Goal: Information Seeking & Learning: Learn about a topic

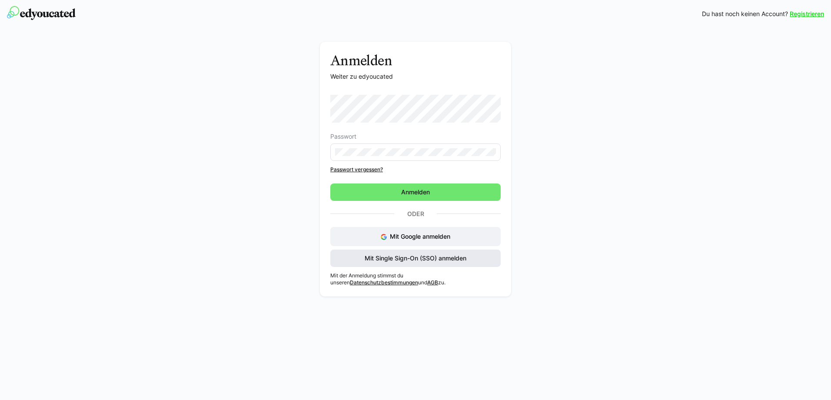
click at [428, 249] on span "Mit Single Sign-On (SSO) anmelden" at bounding box center [415, 257] width 170 height 17
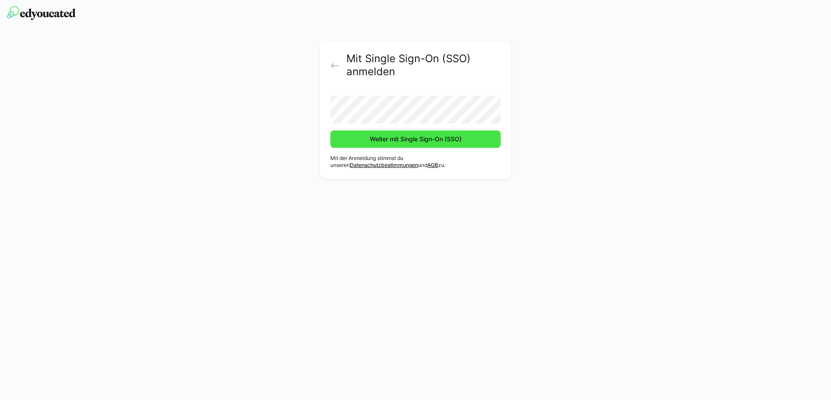
click at [372, 139] on span "Weiter mit Single Sign-On (SSO)" at bounding box center [415, 139] width 94 height 9
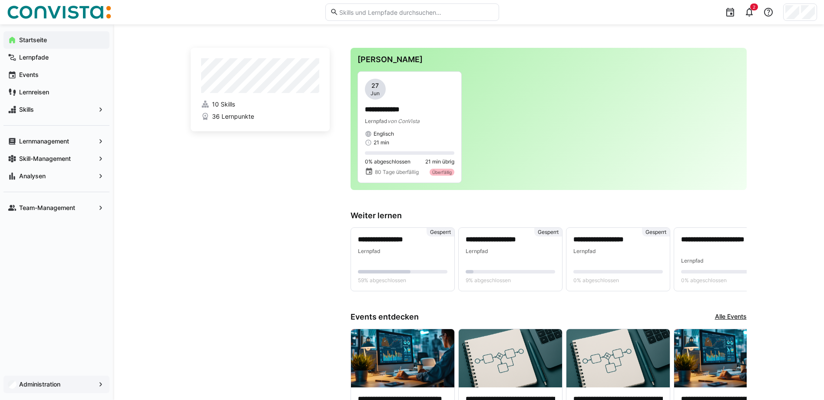
click at [70, 379] on div "Administration" at bounding box center [56, 383] width 106 height 17
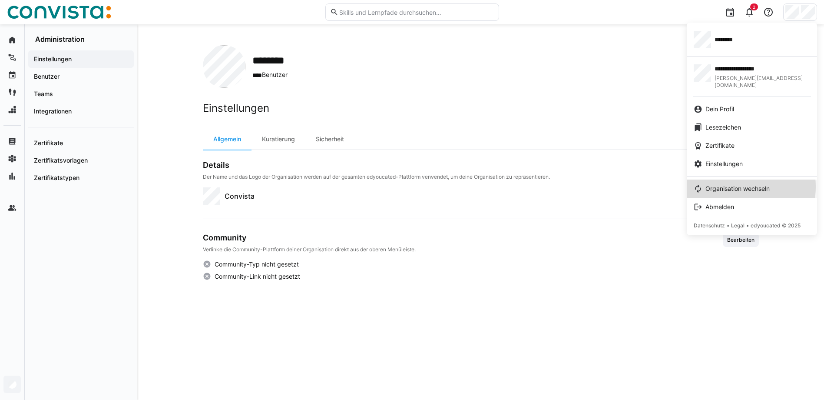
click at [731, 184] on span "Organisation wechseln" at bounding box center [738, 188] width 64 height 9
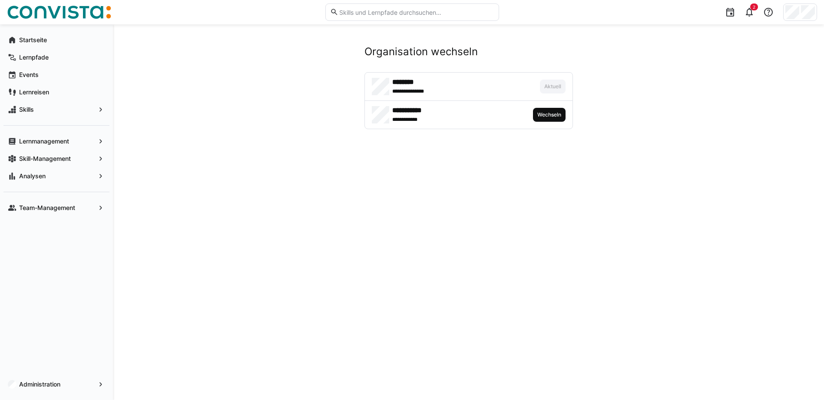
click at [559, 119] on span "Wechseln" at bounding box center [549, 115] width 33 height 14
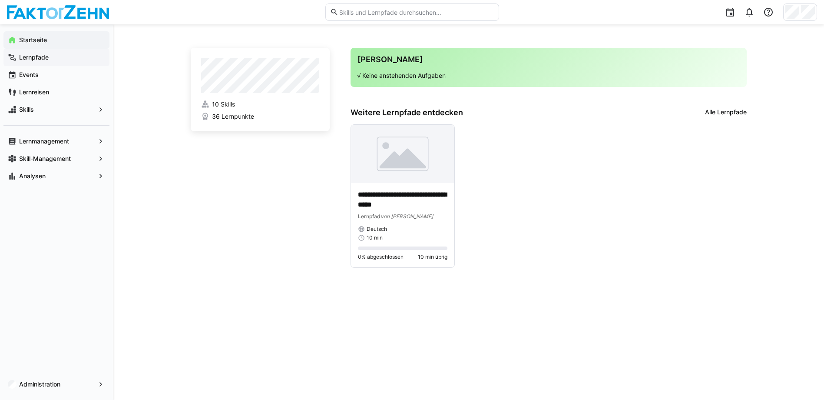
click at [0, 0] on app-navigation-label "Lernpfade" at bounding box center [0, 0] width 0 height 0
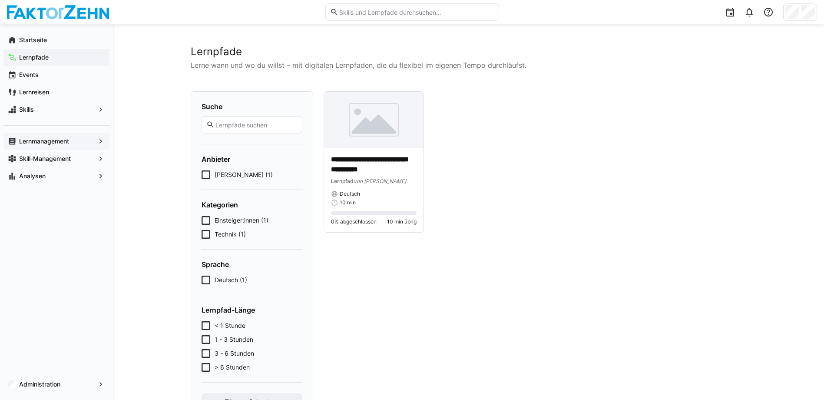
click at [0, 0] on app-navigation-label "Lernmanagement" at bounding box center [0, 0] width 0 height 0
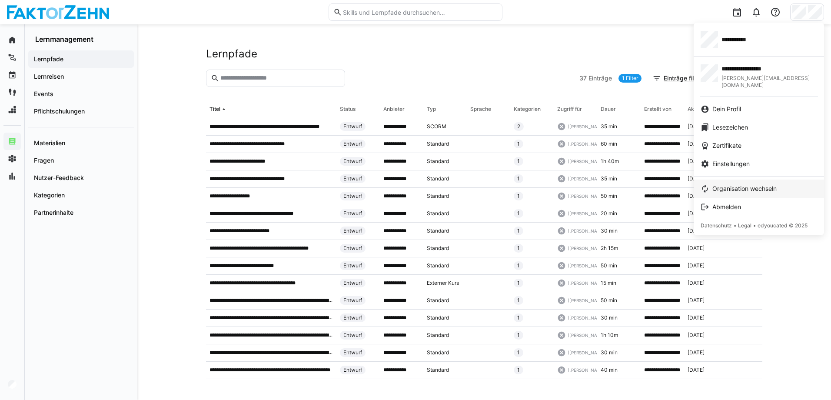
click at [735, 184] on span "Organisation wechseln" at bounding box center [744, 188] width 64 height 9
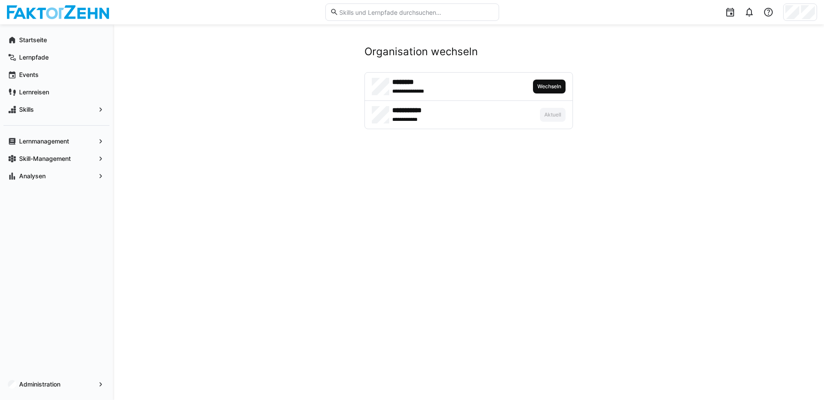
click at [547, 86] on span "Wechseln" at bounding box center [550, 86] width 26 height 7
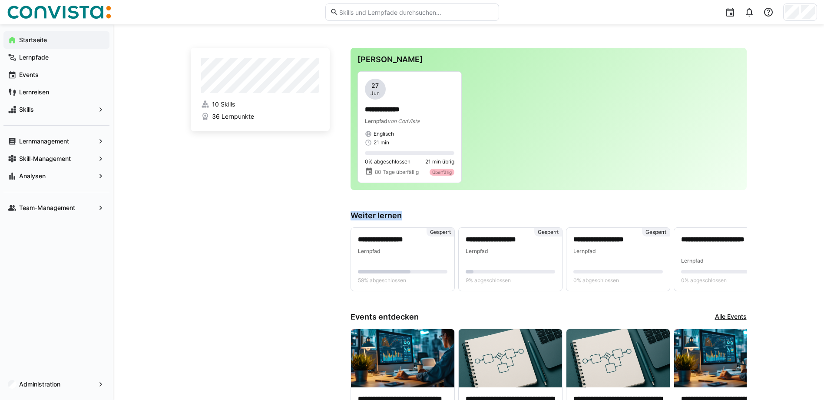
drag, startPoint x: 351, startPoint y: 214, endPoint x: 409, endPoint y: 213, distance: 58.7
click at [409, 213] on h3 "Weiter lernen" at bounding box center [549, 216] width 396 height 10
drag, startPoint x: 409, startPoint y: 213, endPoint x: 375, endPoint y: 214, distance: 34.3
click at [377, 214] on h3 "Weiter lernen" at bounding box center [549, 216] width 396 height 10
drag, startPoint x: 351, startPoint y: 214, endPoint x: 399, endPoint y: 213, distance: 47.8
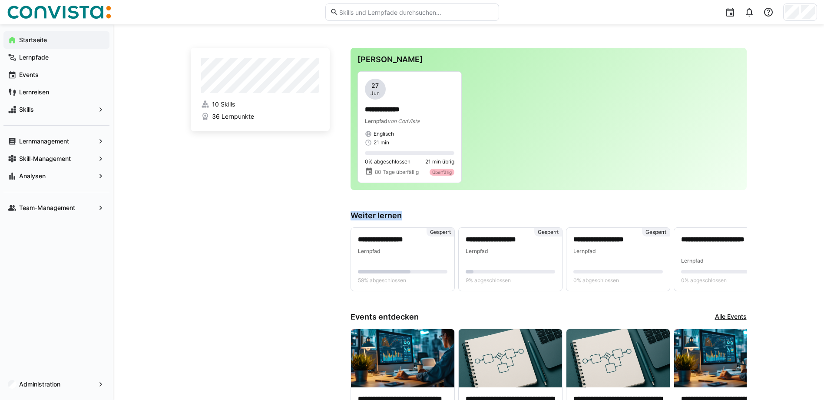
click at [399, 213] on h3 "Weiter lernen" at bounding box center [549, 216] width 396 height 10
click at [407, 215] on h3 "Weiter lernen" at bounding box center [549, 216] width 396 height 10
click at [408, 215] on h3 "Weiter lernen" at bounding box center [549, 216] width 396 height 10
click at [387, 215] on h3 "Weiter lernen" at bounding box center [549, 216] width 396 height 10
drag, startPoint x: 353, startPoint y: 215, endPoint x: 403, endPoint y: 217, distance: 49.6
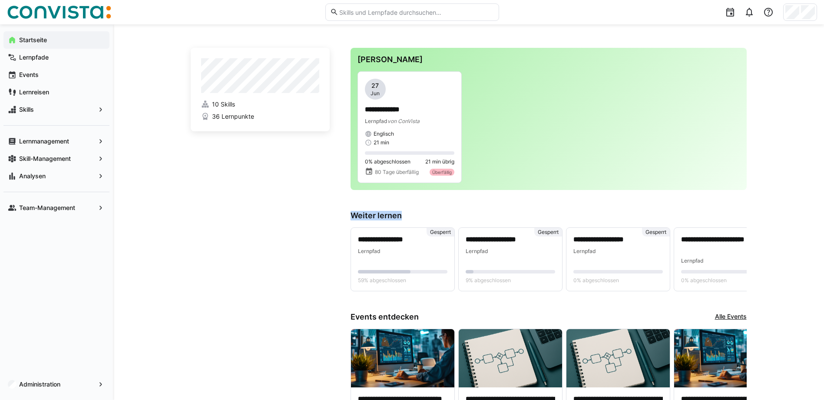
click at [403, 217] on h3 "Weiter lernen" at bounding box center [549, 216] width 396 height 10
drag, startPoint x: 403, startPoint y: 217, endPoint x: 359, endPoint y: 217, distance: 43.9
click at [376, 215] on h3 "Weiter lernen" at bounding box center [549, 216] width 396 height 10
click at [355, 216] on h3 "Weiter lernen" at bounding box center [549, 216] width 396 height 10
drag, startPoint x: 352, startPoint y: 215, endPoint x: 403, endPoint y: 215, distance: 50.8
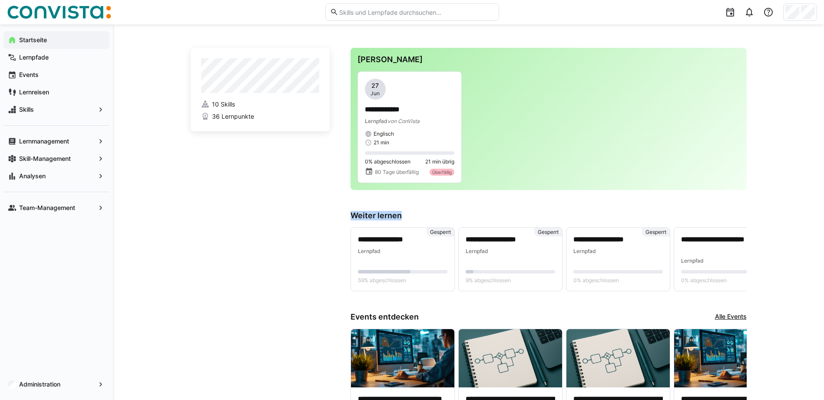
click at [403, 215] on h3 "Weiter lernen" at bounding box center [549, 216] width 396 height 10
drag, startPoint x: 403, startPoint y: 215, endPoint x: 365, endPoint y: 212, distance: 38.3
click at [365, 212] on h3 "Weiter lernen" at bounding box center [549, 216] width 396 height 10
click at [374, 213] on h3 "Weiter lernen" at bounding box center [549, 216] width 396 height 10
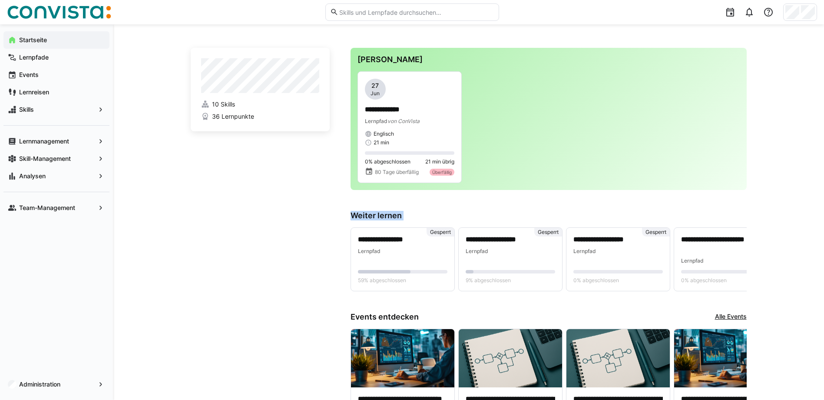
click at [374, 213] on h3 "Weiter lernen" at bounding box center [549, 216] width 396 height 10
click at [367, 215] on h3 "Weiter lernen" at bounding box center [549, 216] width 396 height 10
click at [380, 214] on h3 "Weiter lernen" at bounding box center [549, 216] width 396 height 10
drag, startPoint x: 380, startPoint y: 214, endPoint x: 371, endPoint y: 215, distance: 8.7
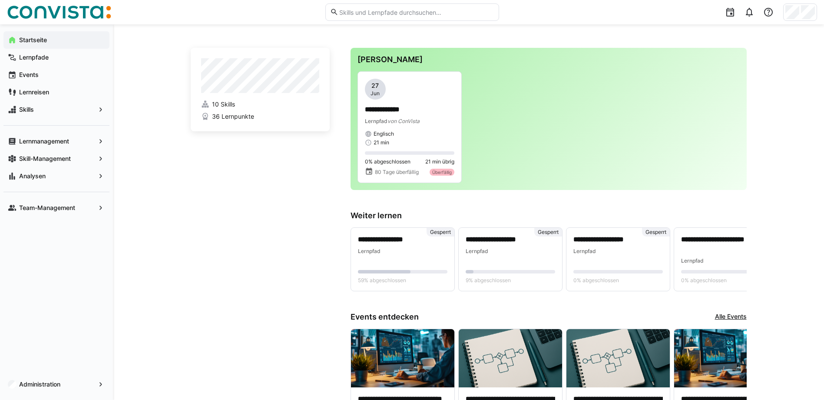
click at [371, 215] on h3 "Weiter lernen" at bounding box center [549, 216] width 396 height 10
click at [368, 215] on h3 "Weiter lernen" at bounding box center [549, 216] width 396 height 10
click at [370, 215] on h3 "Weiter lernen" at bounding box center [549, 216] width 396 height 10
click at [365, 215] on h3 "Weiter lernen" at bounding box center [549, 216] width 396 height 10
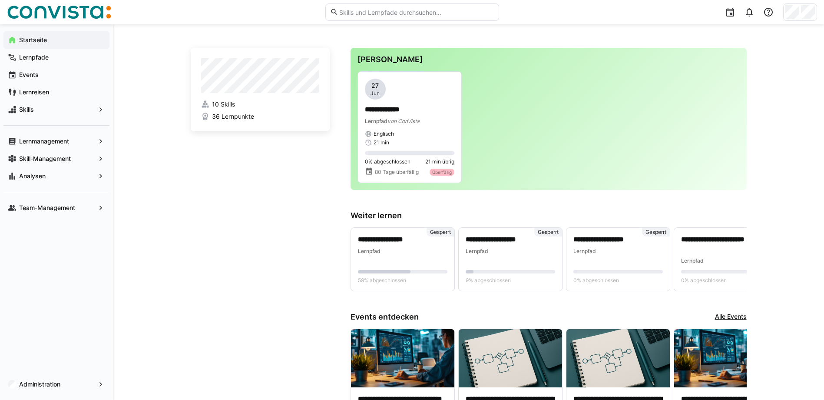
drag, startPoint x: 365, startPoint y: 215, endPoint x: 383, endPoint y: 215, distance: 17.4
click at [383, 215] on h3 "Weiter lernen" at bounding box center [549, 216] width 396 height 10
drag, startPoint x: 383, startPoint y: 215, endPoint x: 365, endPoint y: 215, distance: 17.8
click at [365, 215] on h3 "Weiter lernen" at bounding box center [549, 216] width 396 height 10
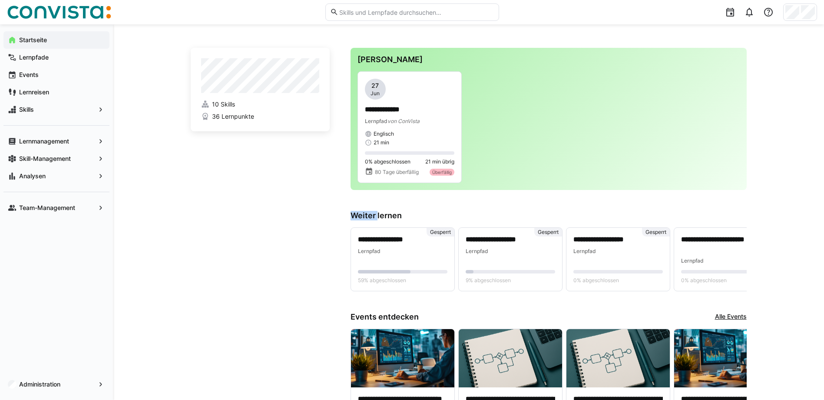
click at [365, 215] on h3 "Weiter lernen" at bounding box center [549, 216] width 396 height 10
drag, startPoint x: 365, startPoint y: 215, endPoint x: 385, endPoint y: 215, distance: 19.6
click at [385, 215] on h3 "Weiter lernen" at bounding box center [549, 216] width 396 height 10
drag, startPoint x: 385, startPoint y: 215, endPoint x: 367, endPoint y: 215, distance: 17.8
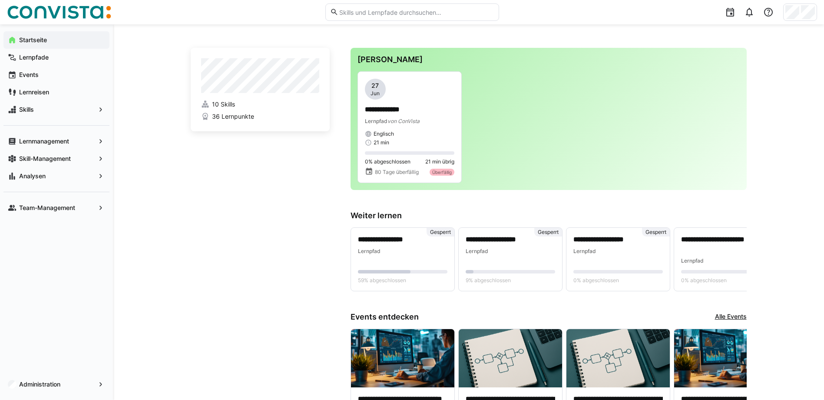
click at [367, 215] on h3 "Weiter lernen" at bounding box center [549, 216] width 396 height 10
drag, startPoint x: 367, startPoint y: 215, endPoint x: 393, endPoint y: 217, distance: 26.6
click at [393, 217] on h3 "Weiter lernen" at bounding box center [549, 216] width 396 height 10
click at [393, 218] on h3 "Weiter lernen" at bounding box center [549, 216] width 396 height 10
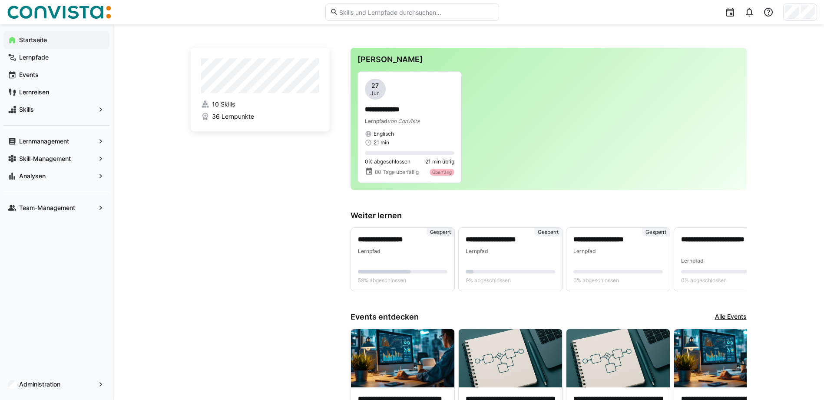
drag, startPoint x: 393, startPoint y: 218, endPoint x: 372, endPoint y: 217, distance: 20.9
click at [372, 217] on h3 "Weiter lernen" at bounding box center [549, 216] width 396 height 10
drag, startPoint x: 372, startPoint y: 217, endPoint x: 382, endPoint y: 214, distance: 10.0
click at [382, 214] on h3 "Weiter lernen" at bounding box center [549, 216] width 396 height 10
